Goal: Task Accomplishment & Management: Use online tool/utility

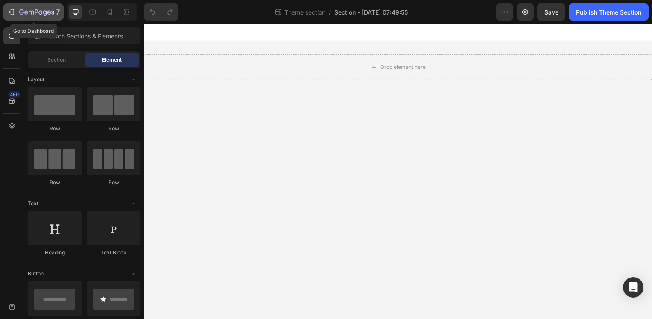
click at [22, 16] on icon "button" at bounding box center [36, 12] width 35 height 7
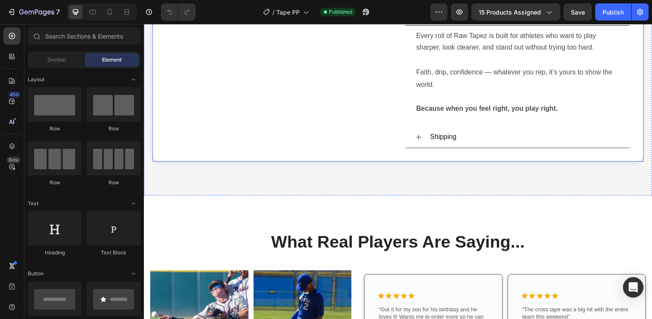
scroll to position [355, 0]
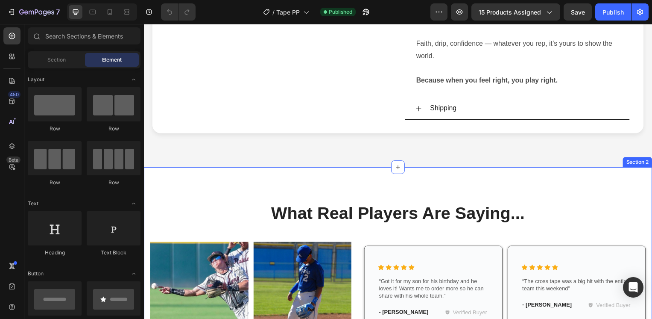
click at [328, 180] on div "What Real Players Are Saying... Heading Row Image Image Row Image Image Row Ico…" at bounding box center [400, 324] width 512 height 312
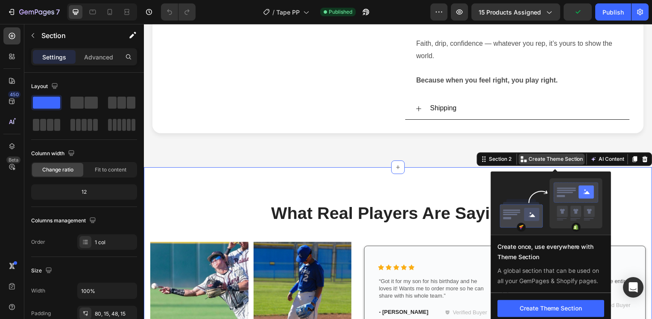
click at [553, 161] on p "Create Theme Section" at bounding box center [559, 160] width 55 height 8
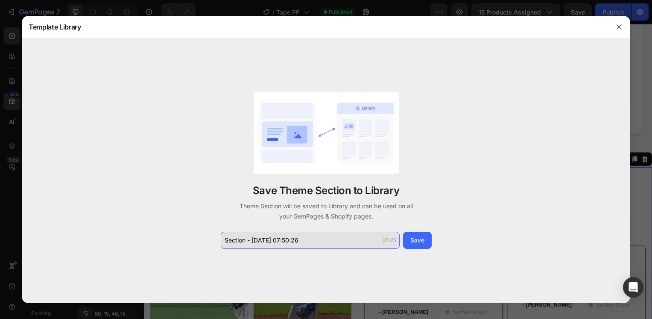
drag, startPoint x: 303, startPoint y: 242, endPoint x: 323, endPoint y: 242, distance: 20.1
click at [323, 242] on input "Section - [DATE] 07:50:26" at bounding box center [310, 239] width 179 height 17
drag, startPoint x: 306, startPoint y: 242, endPoint x: 224, endPoint y: 241, distance: 82.0
click at [224, 241] on input "Section - [DATE] 07:50:26" at bounding box center [310, 239] width 179 height 17
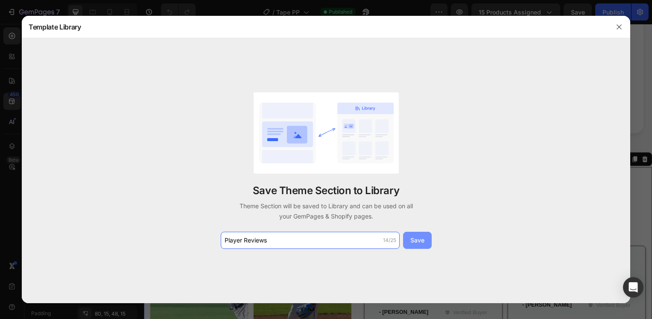
type input "Player Reviews"
click at [414, 241] on div "Save" at bounding box center [417, 239] width 14 height 9
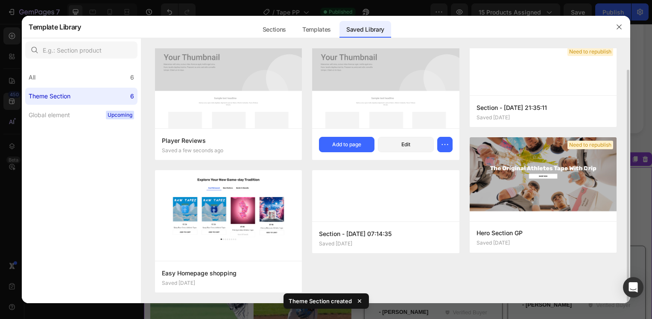
scroll to position [0, 0]
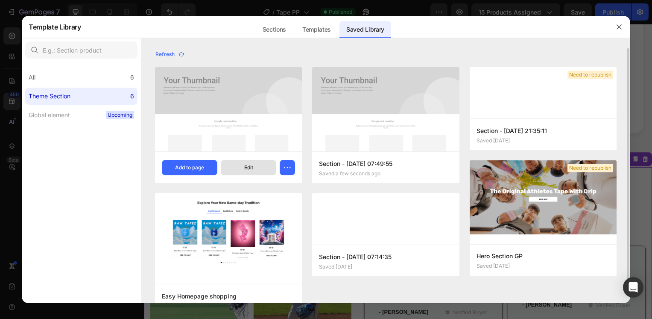
click at [257, 168] on button "Edit" at bounding box center [249, 167] width 56 height 15
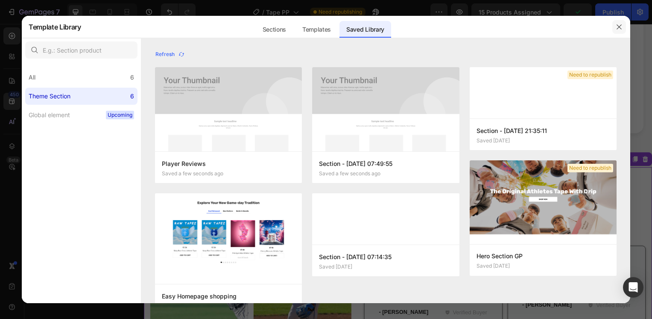
click at [620, 26] on icon "button" at bounding box center [619, 26] width 7 height 7
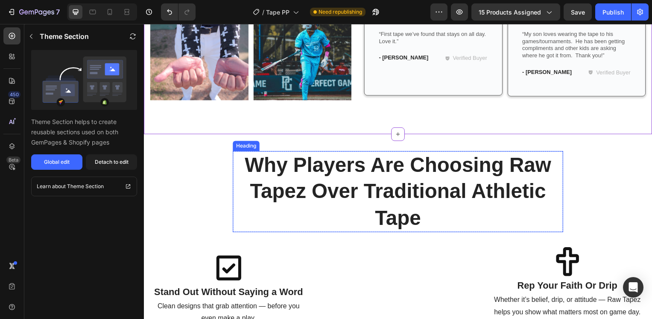
scroll to position [711, 0]
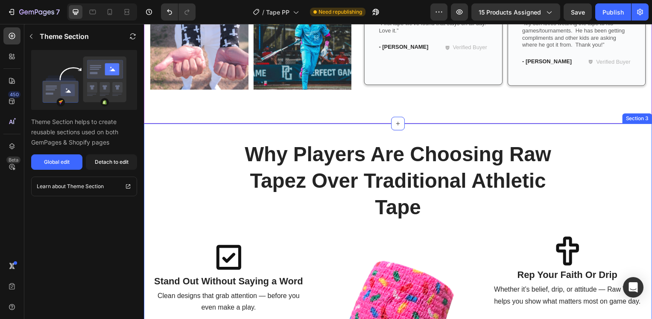
click at [197, 168] on div "Why Players Are Choosing Raw Tapez Over Traditional Athletic Tape Heading Row I…" at bounding box center [400, 273] width 500 height 264
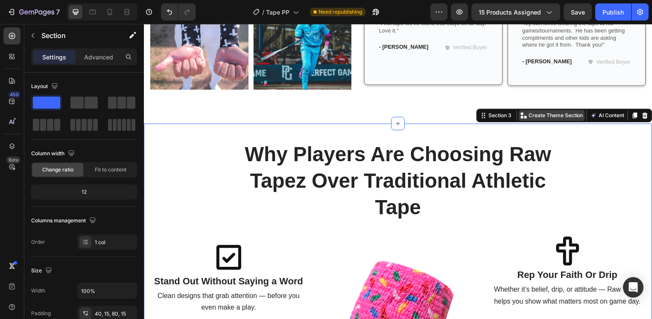
click at [541, 114] on p "Create Theme Section" at bounding box center [559, 116] width 55 height 8
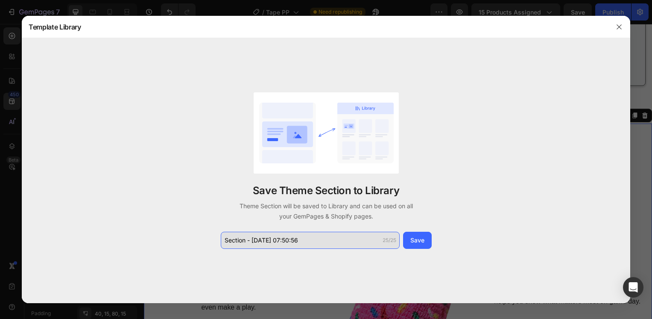
drag, startPoint x: 298, startPoint y: 237, endPoint x: 267, endPoint y: 238, distance: 30.8
click at [242, 237] on input "Section - [DATE] 07:50:56" at bounding box center [310, 239] width 179 height 17
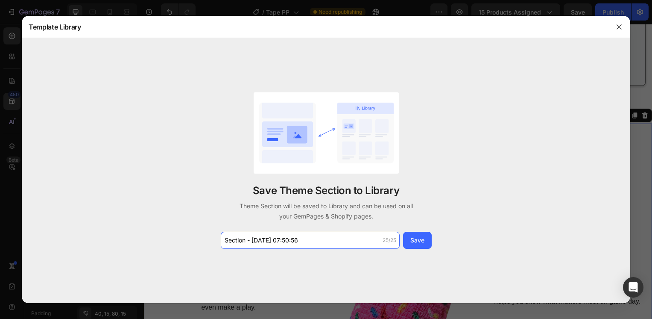
drag, startPoint x: 330, startPoint y: 240, endPoint x: 163, endPoint y: 234, distance: 167.1
click at [163, 234] on div "Save Theme Section to Library Theme Section will be saved to Library and can be…" at bounding box center [326, 170] width 608 height 264
click at [170, 236] on div "Save Theme Section to Library Theme Section will be saved to Library and can be…" at bounding box center [326, 170] width 608 height 264
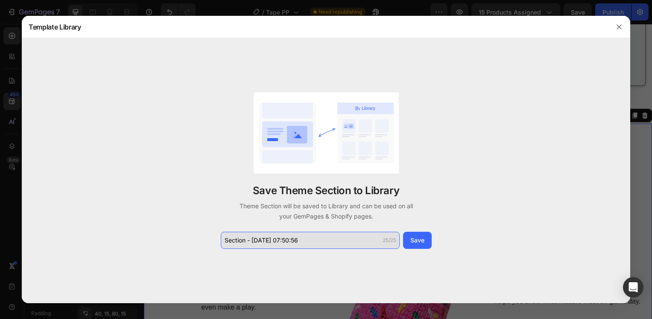
drag, startPoint x: 308, startPoint y: 241, endPoint x: 331, endPoint y: 244, distance: 23.3
click at [356, 249] on div "Save Theme Section to Library Theme Section will be saved to Library and can be…" at bounding box center [326, 170] width 608 height 264
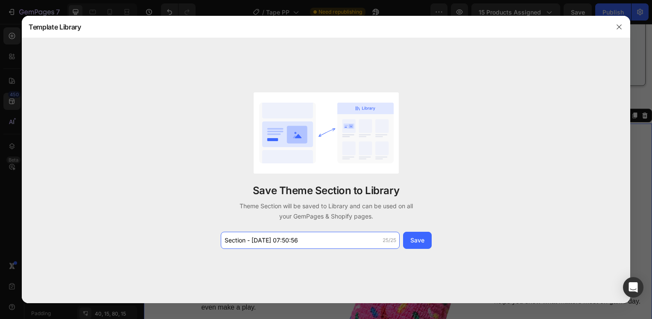
drag, startPoint x: 301, startPoint y: 240, endPoint x: 211, endPoint y: 234, distance: 91.2
click at [211, 234] on div "Save Theme Section to Library Theme Section will be saved to Library and can be…" at bounding box center [326, 170] width 608 height 264
type input "Why Raw Tapez?"
click at [429, 237] on button "Save" at bounding box center [417, 239] width 29 height 17
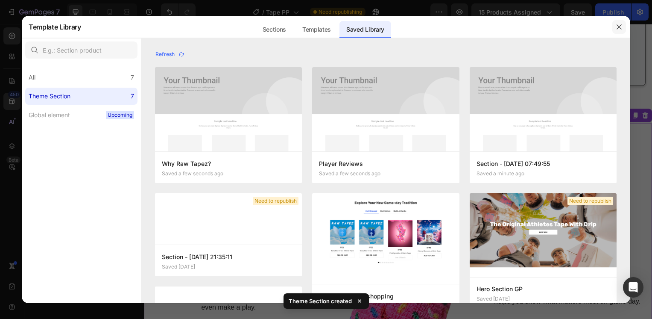
click at [620, 25] on icon "button" at bounding box center [619, 26] width 5 height 5
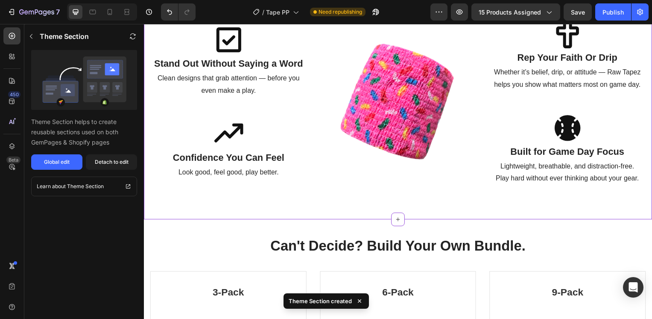
scroll to position [1066, 0]
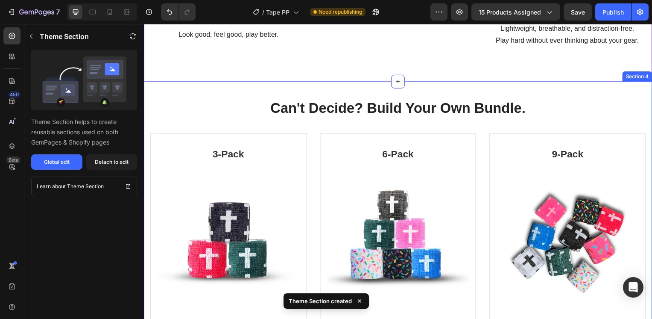
click at [190, 90] on div "Can't Decide? Build Your Own Bundle. Heading Row 3-Pack Heading (P) Images & Ga…" at bounding box center [400, 252] width 512 height 340
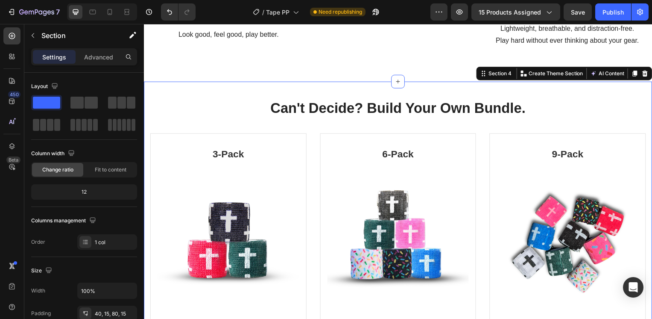
click at [185, 97] on div "Can't Decide? Build Your Own Bundle. Heading Row 3-Pack Heading (P) Images & Ga…" at bounding box center [400, 252] width 512 height 340
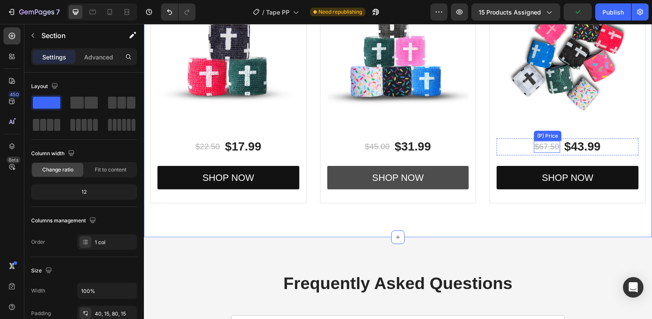
scroll to position [1238, 0]
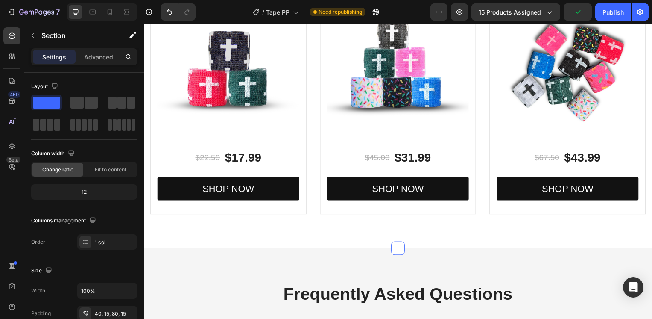
click at [436, 233] on div "Can't Decide? Build Your Own Bundle. Heading Row 3-Pack Heading (P) Images & Ga…" at bounding box center [400, 79] width 512 height 340
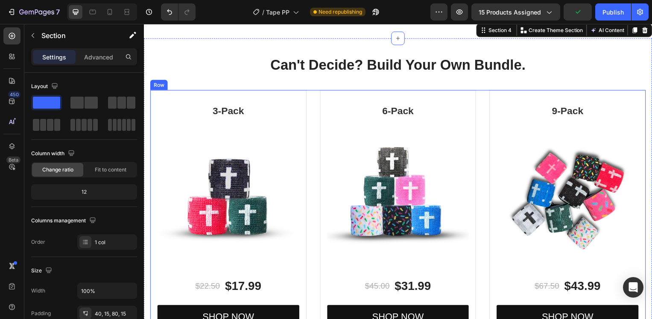
scroll to position [1087, 0]
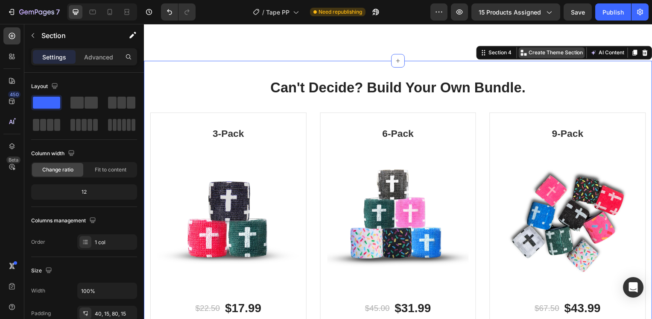
click at [538, 52] on p "Create Theme Section" at bounding box center [559, 53] width 55 height 8
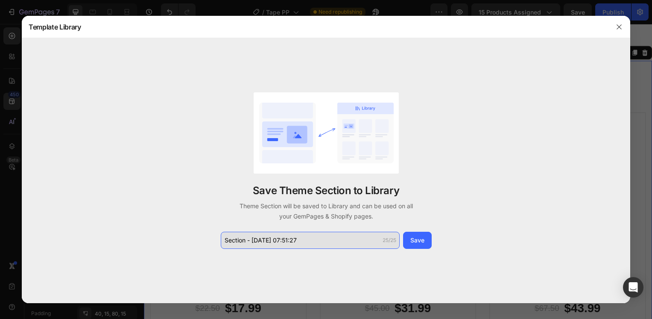
drag, startPoint x: 271, startPoint y: 240, endPoint x: 314, endPoint y: 240, distance: 42.7
click at [314, 240] on input "Section - [DATE] 07:51:27" at bounding box center [310, 239] width 179 height 17
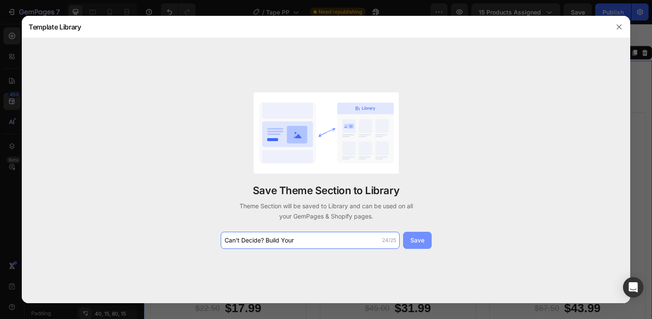
type input "Can't Decide? Build Your"
click at [426, 237] on button "Save" at bounding box center [417, 239] width 29 height 17
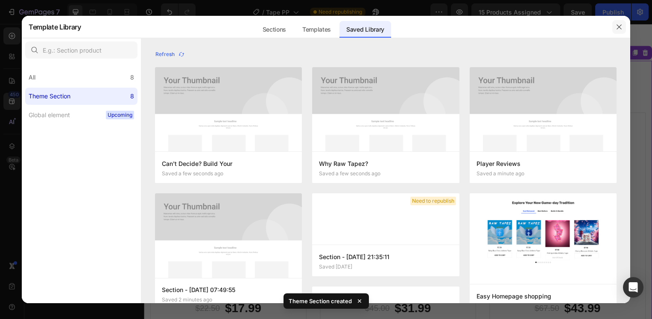
click at [622, 26] on icon "button" at bounding box center [619, 26] width 7 height 7
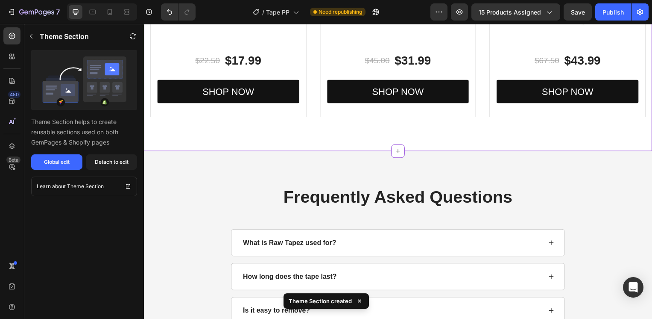
scroll to position [1371, 0]
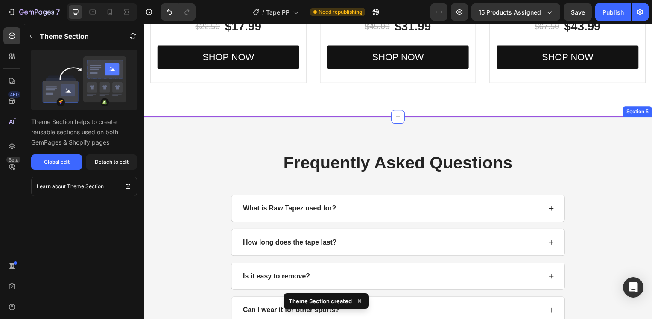
click at [635, 144] on div "Frequently Asked Questions Heading What is Raw Tapez used for? How long does th…" at bounding box center [400, 238] width 512 height 243
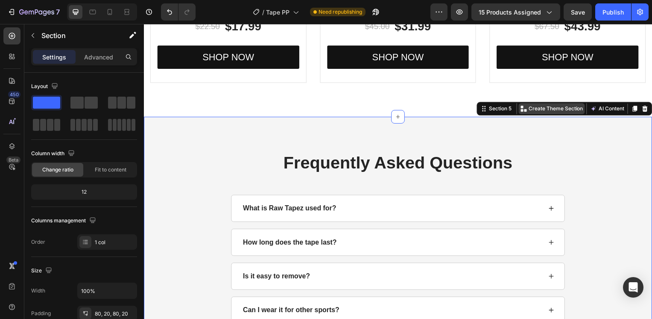
click at [556, 111] on p "Create Theme Section" at bounding box center [559, 109] width 55 height 8
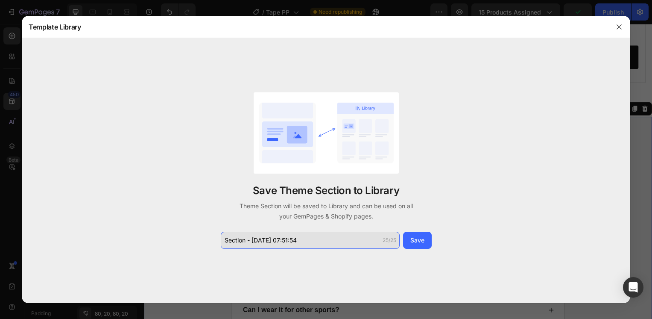
drag, startPoint x: 254, startPoint y: 238, endPoint x: 335, endPoint y: 245, distance: 81.5
click at [335, 245] on input "Section - [DATE] 07:51:54" at bounding box center [310, 239] width 179 height 17
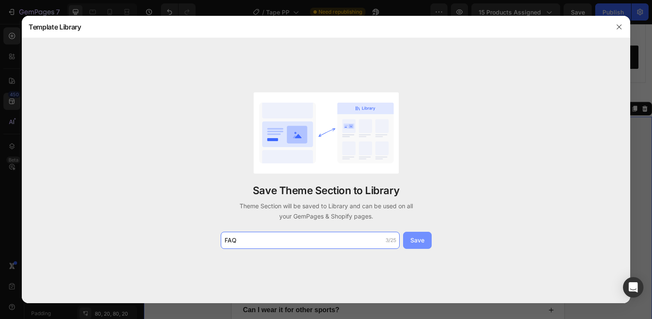
type input "FAQ"
click at [413, 241] on div "Save" at bounding box center [417, 239] width 14 height 9
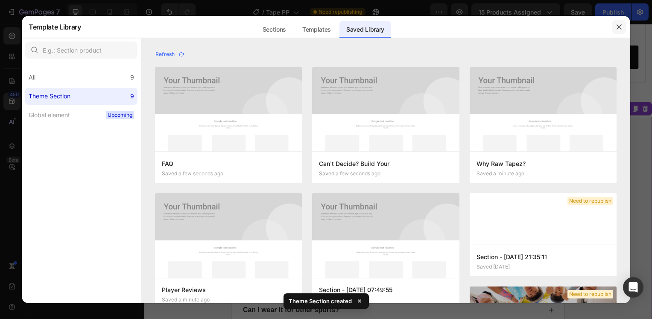
click at [621, 27] on icon "button" at bounding box center [619, 26] width 7 height 7
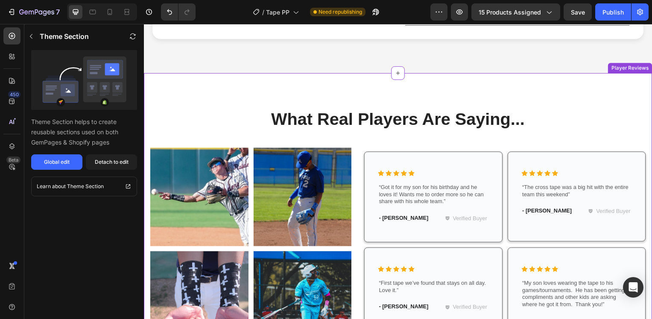
scroll to position [451, 0]
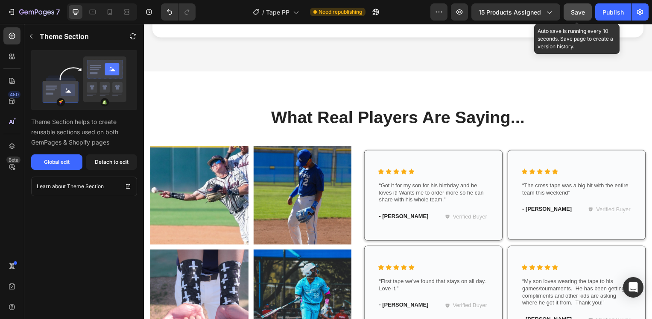
click at [575, 12] on span "Save" at bounding box center [578, 12] width 14 height 7
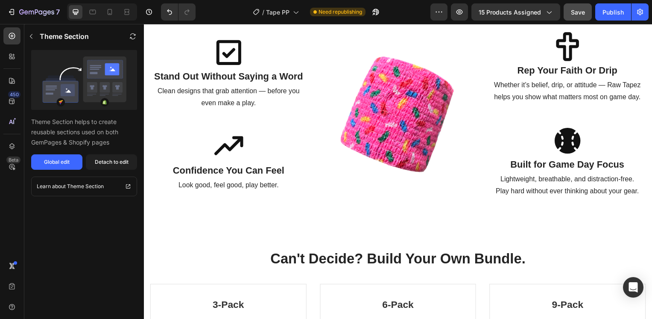
scroll to position [915, 0]
click at [18, 16] on div "7" at bounding box center [33, 12] width 53 height 10
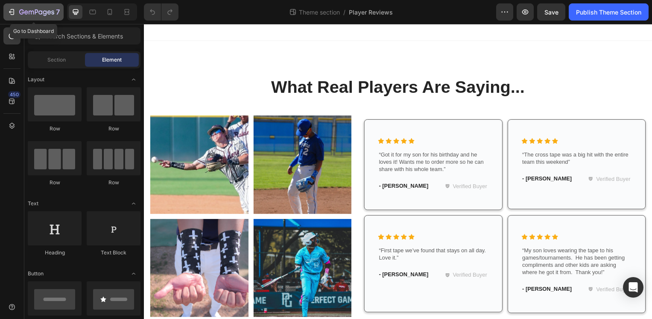
click at [13, 14] on icon "button" at bounding box center [11, 12] width 9 height 9
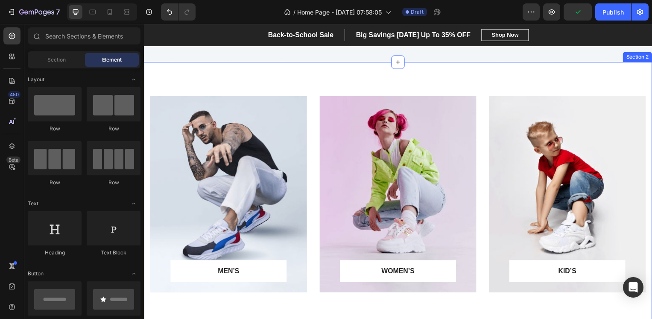
scroll to position [320, 0]
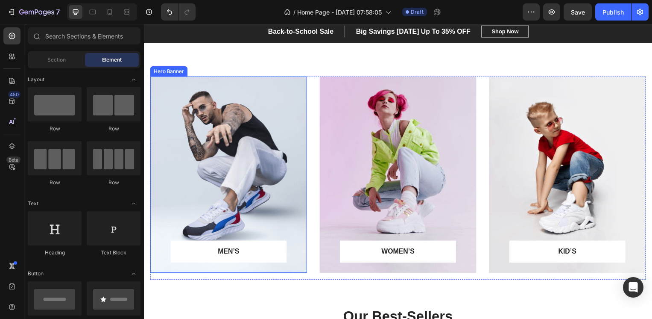
click at [234, 163] on div "Overlay" at bounding box center [229, 176] width 158 height 198
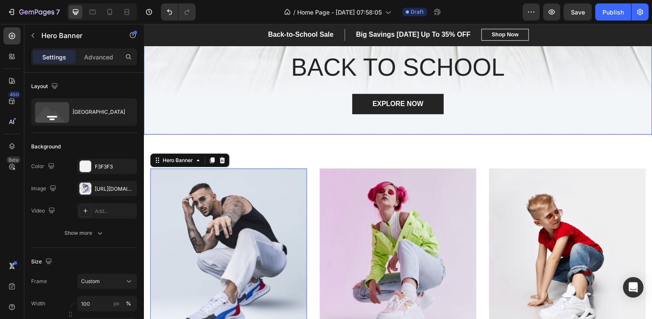
scroll to position [47, 0]
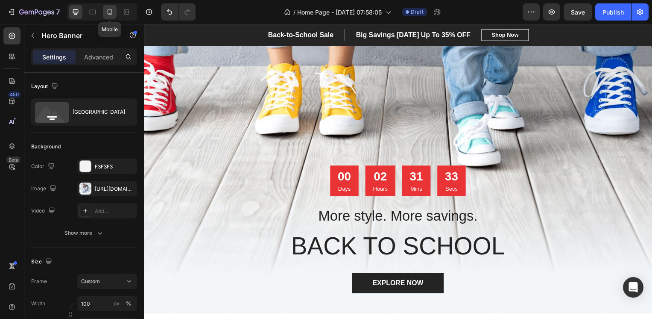
click at [108, 12] on icon at bounding box center [109, 12] width 9 height 9
type input "432"
type input "100%"
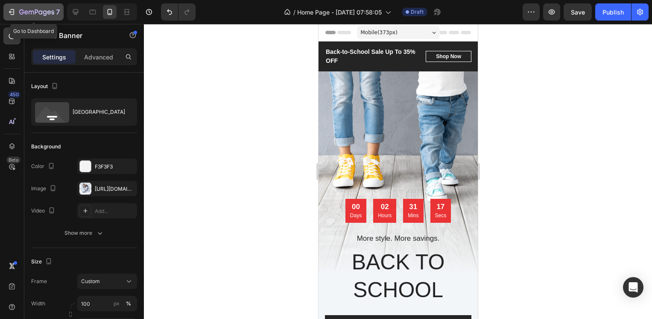
click at [13, 11] on icon "button" at bounding box center [13, 12] width 4 height 6
